Goal: Communication & Community: Answer question/provide support

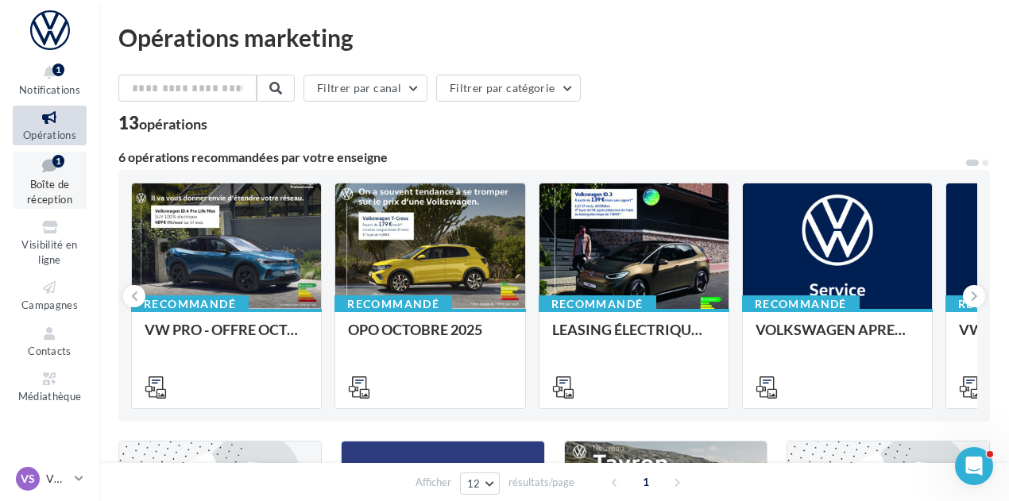
click at [49, 177] on link "Boîte de réception 1" at bounding box center [50, 181] width 74 height 58
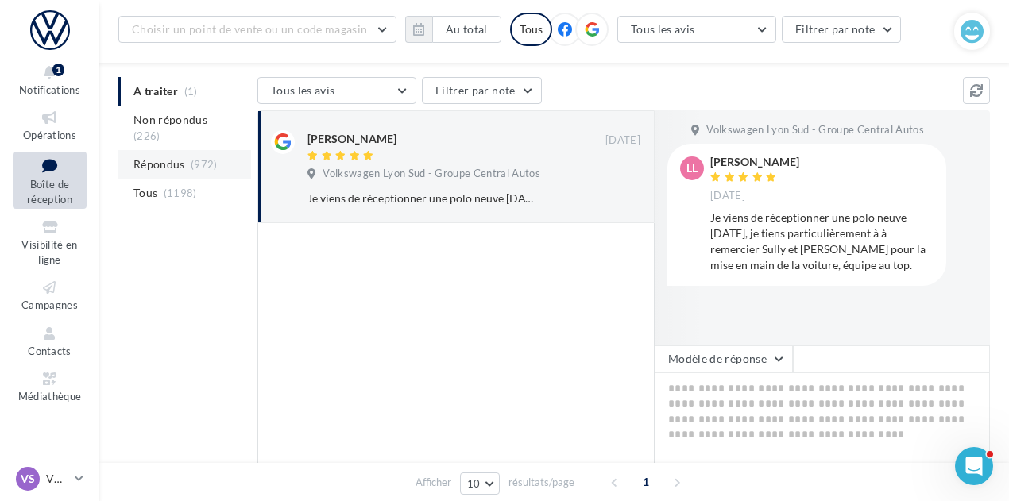
scroll to position [164, 0]
click at [727, 371] on textarea at bounding box center [821, 420] width 335 height 98
click at [709, 344] on button "Modèle de réponse" at bounding box center [723, 357] width 138 height 27
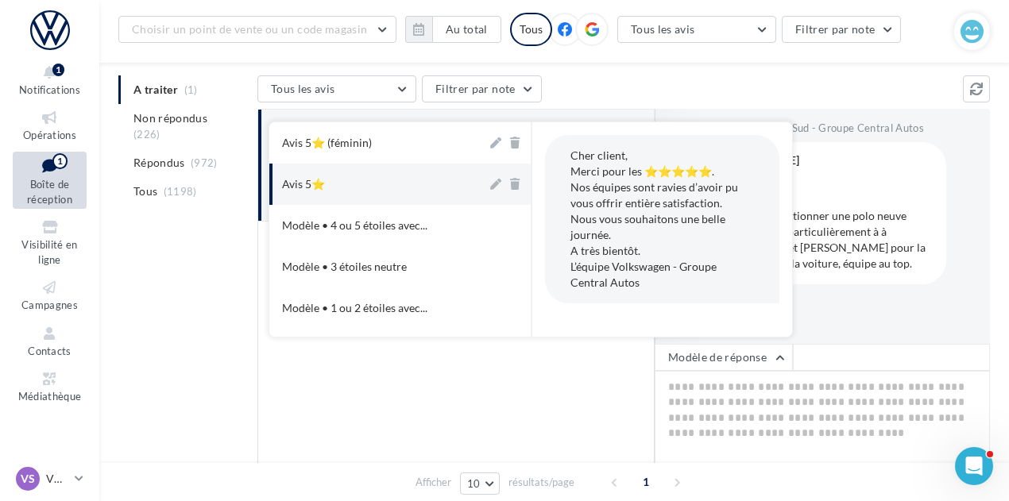
click at [438, 174] on button "Avis 5⭐" at bounding box center [378, 184] width 218 height 41
type textarea "**********"
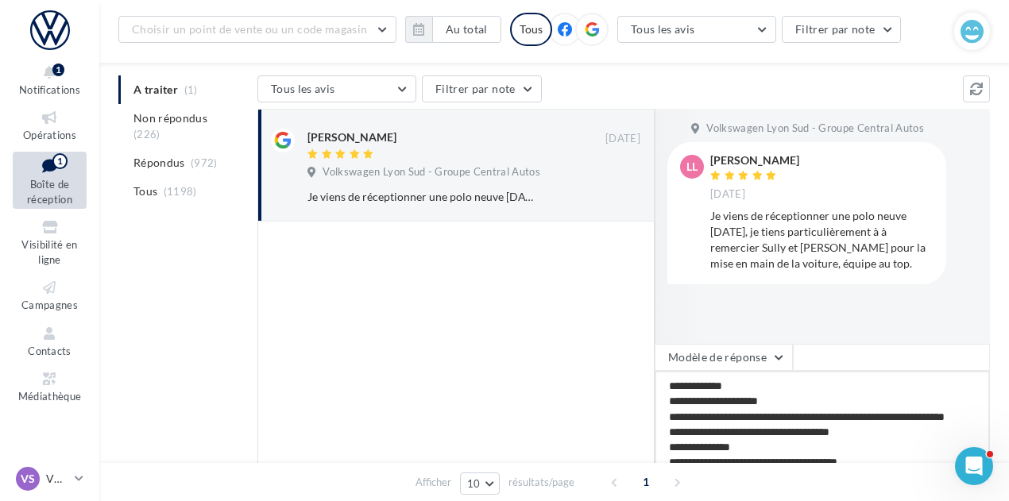
scroll to position [276, 0]
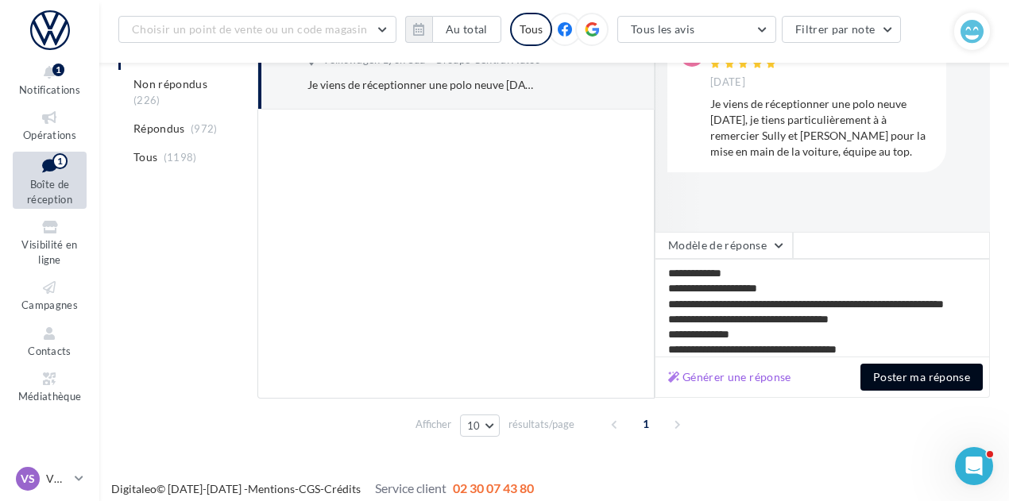
click at [897, 377] on button "Poster ma réponse" at bounding box center [921, 377] width 122 height 27
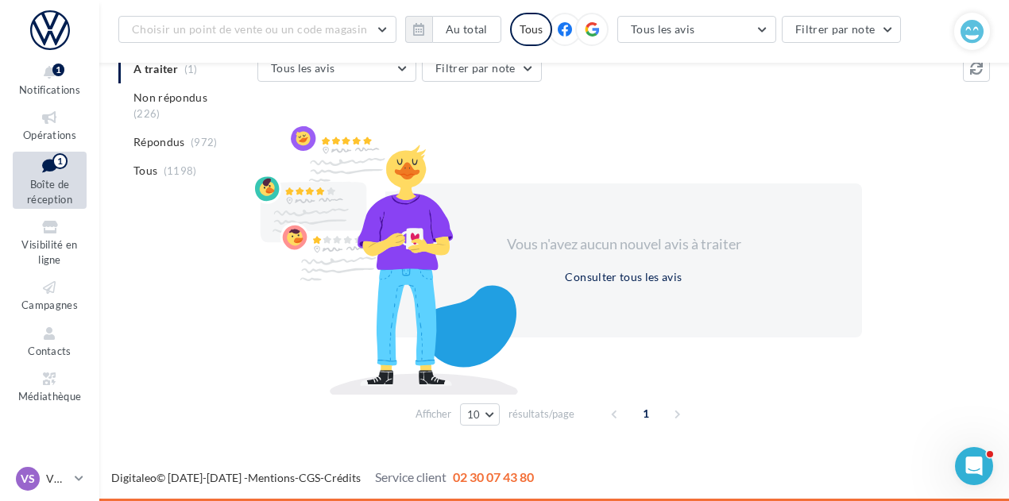
scroll to position [173, 0]
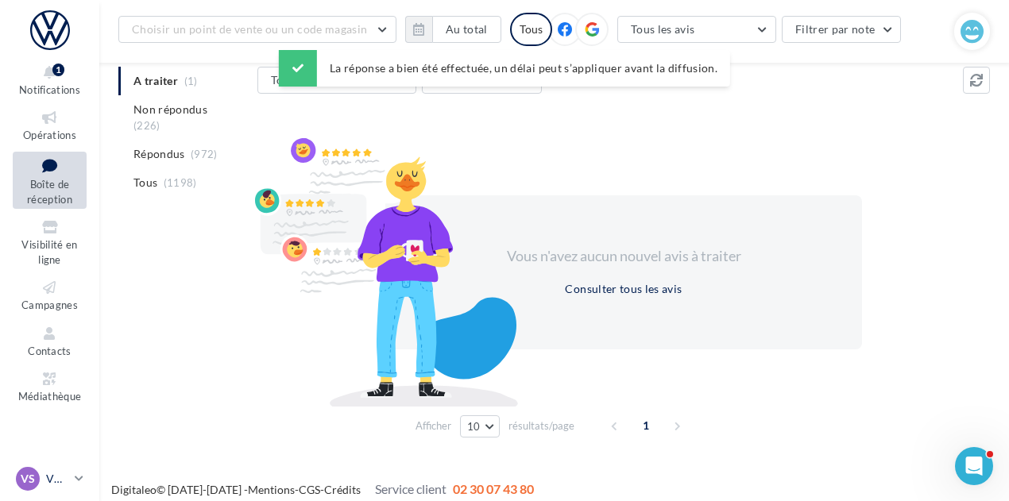
click at [52, 467] on div "VS VW St-Fons vw-stf-gru" at bounding box center [42, 479] width 52 height 24
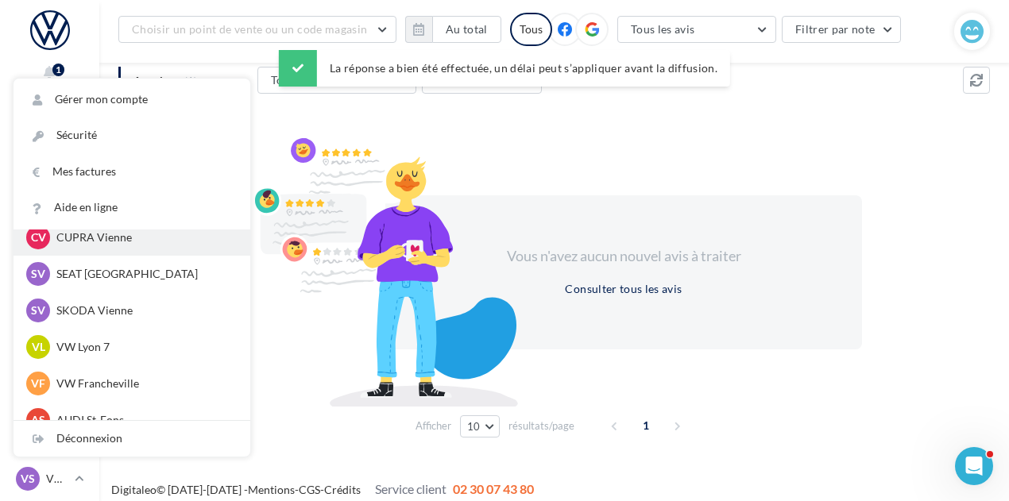
scroll to position [95, 0]
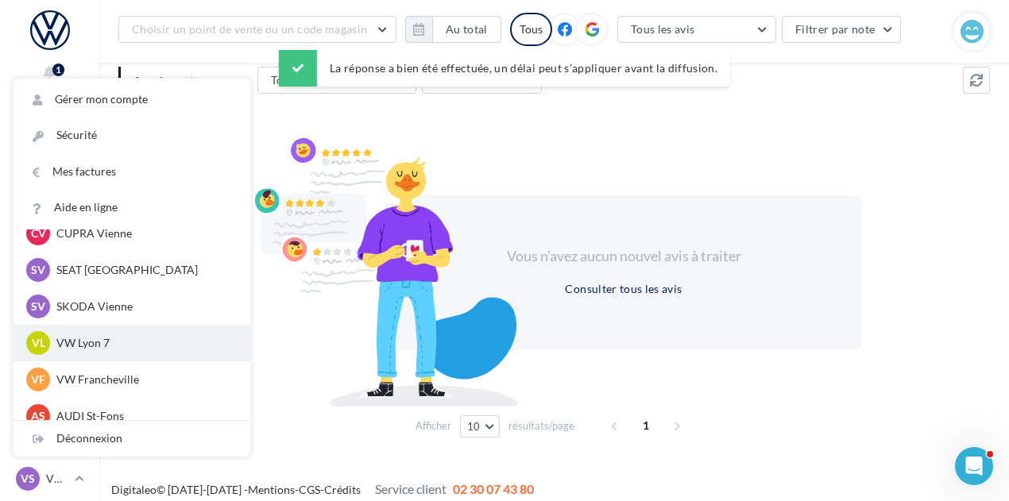
click at [113, 347] on p "VW Lyon 7" at bounding box center [143, 343] width 175 height 16
